Goal: Find specific page/section: Find specific page/section

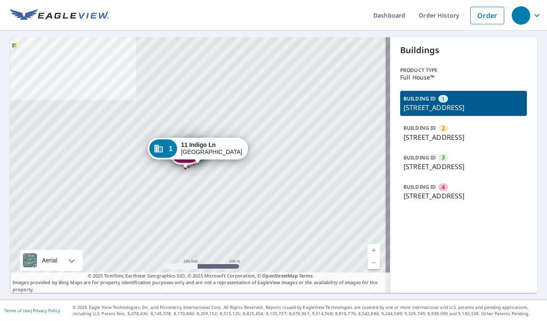
click at [440, 201] on p "14 Indigo Ln, Goose Creek, SC, 29445" at bounding box center [463, 196] width 120 height 10
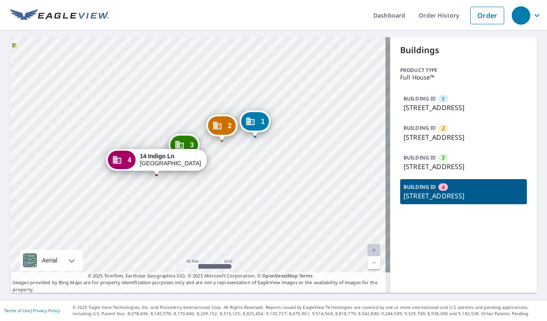
click at [422, 172] on p "13 Indigo Ln, Goose Creek, SC, 29445" at bounding box center [463, 167] width 120 height 10
